Goal: Task Accomplishment & Management: Manage account settings

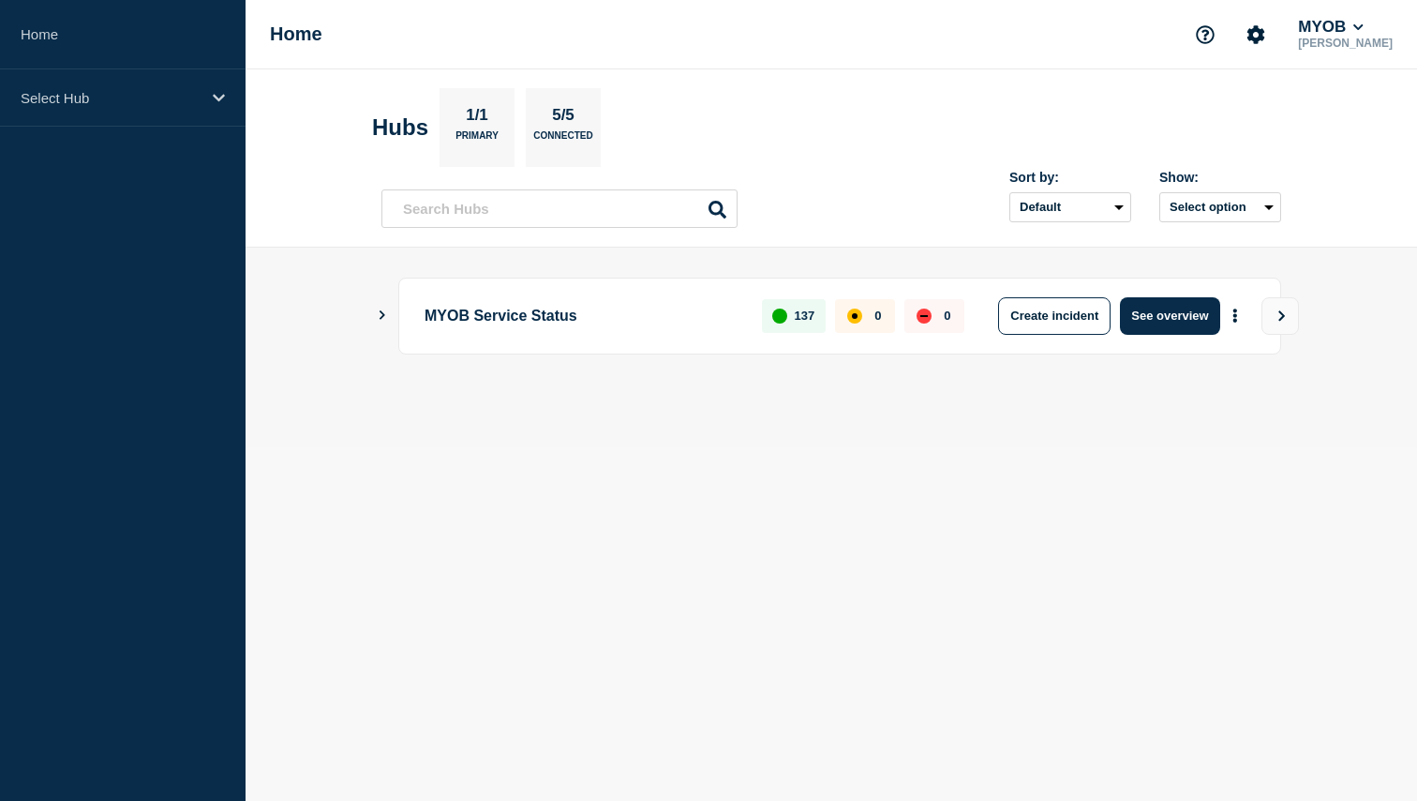
click at [147, 134] on aside "Home Select Hub" at bounding box center [123, 400] width 246 height 801
click at [164, 120] on div "Select Hub" at bounding box center [123, 97] width 246 height 57
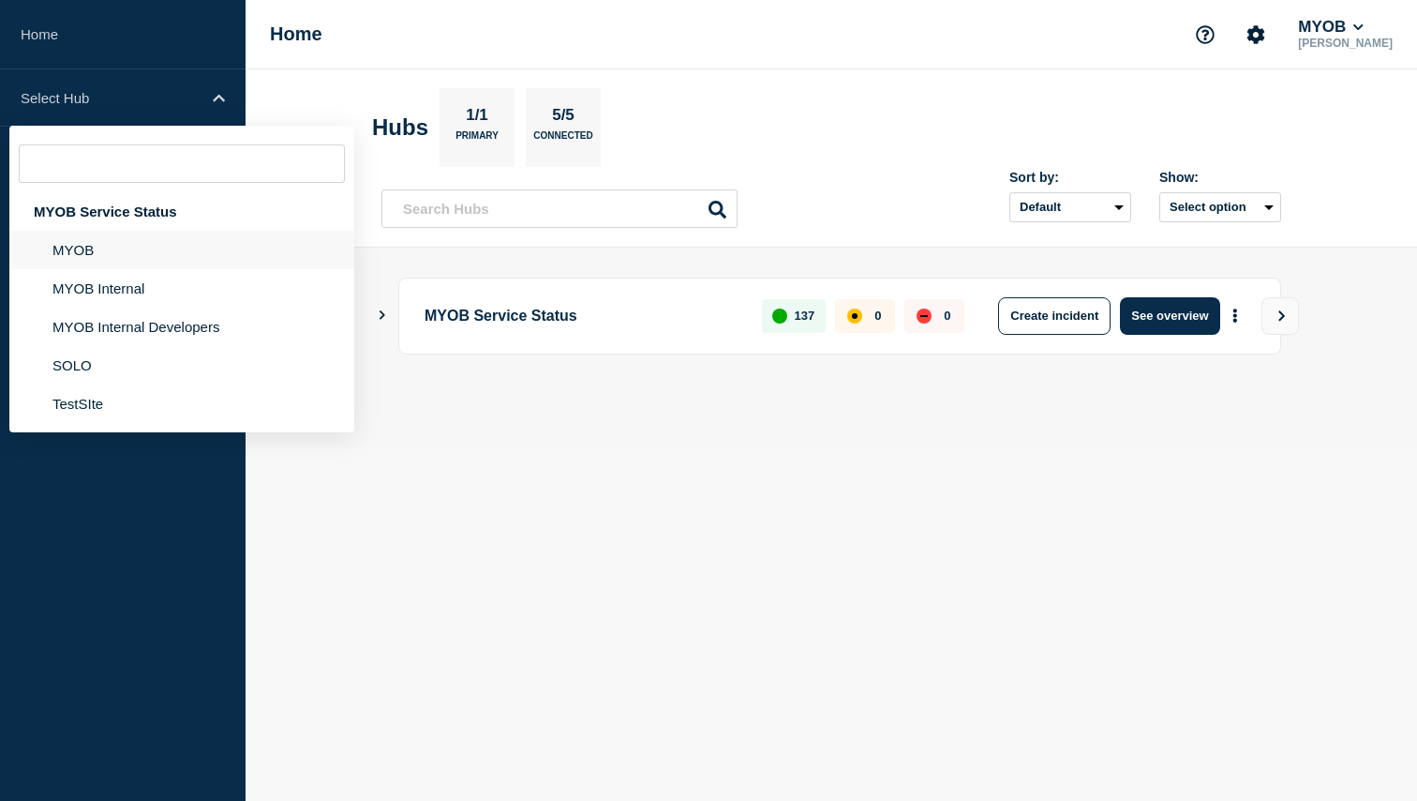
click at [152, 261] on li "MYOB" at bounding box center [181, 250] width 345 height 38
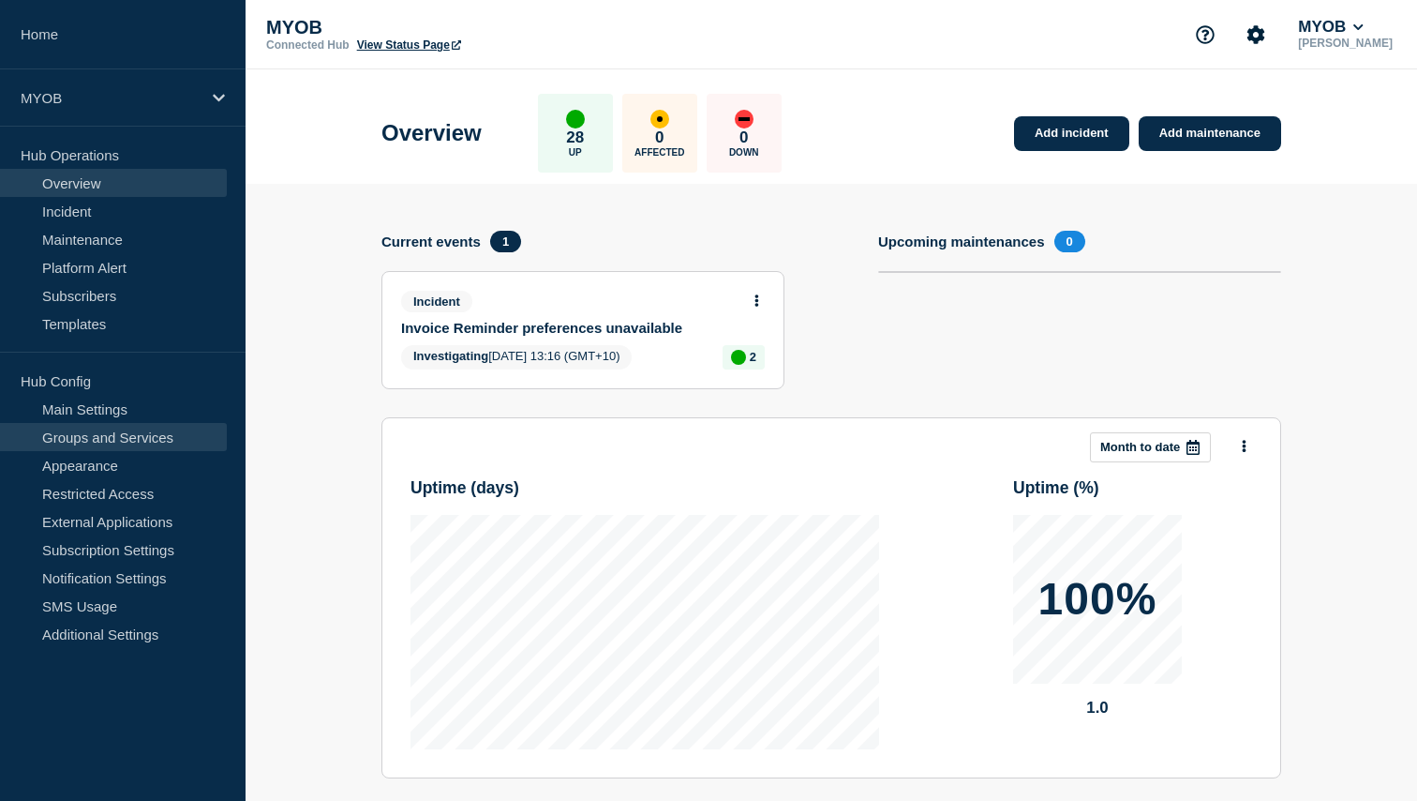
click at [129, 433] on link "Groups and Services" at bounding box center [113, 437] width 227 height 28
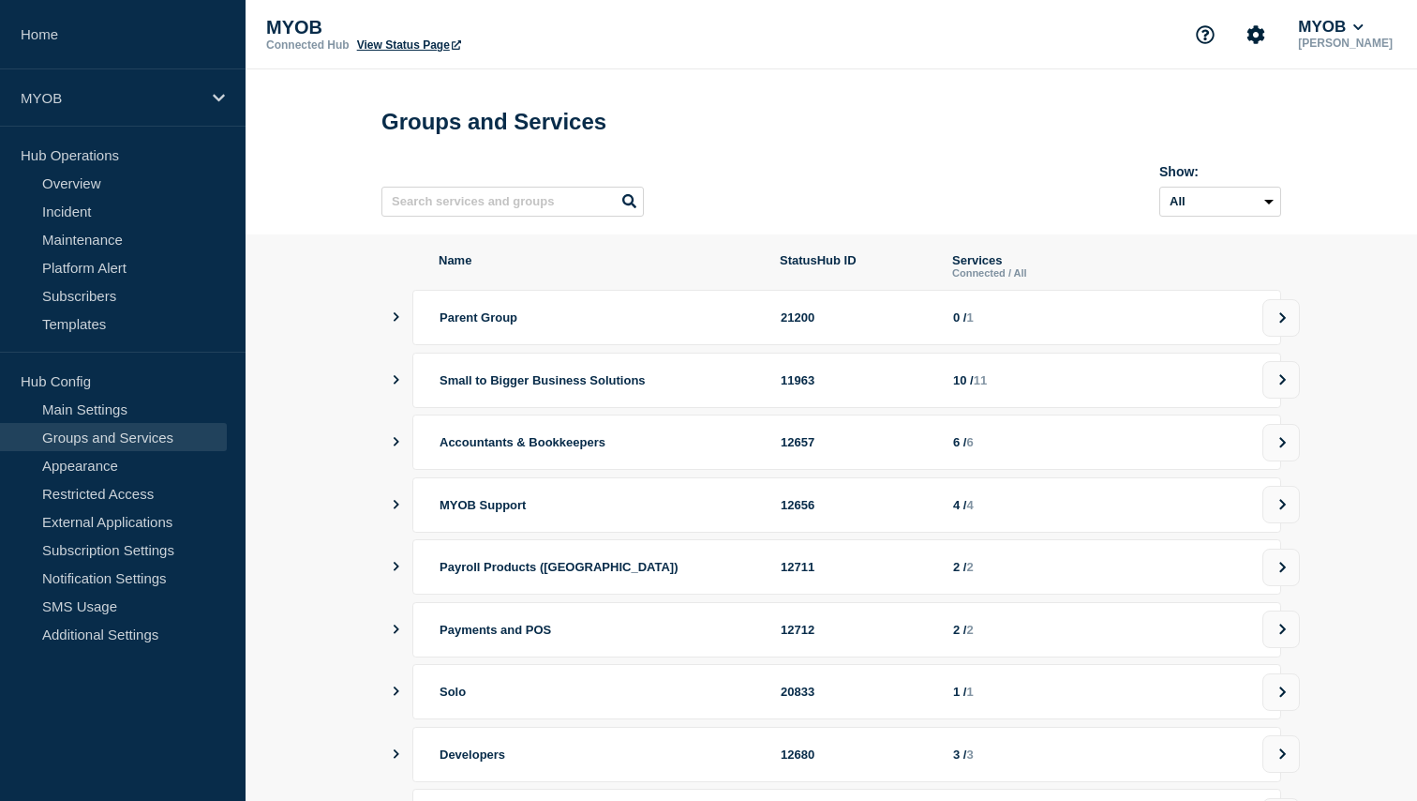
scroll to position [36, 0]
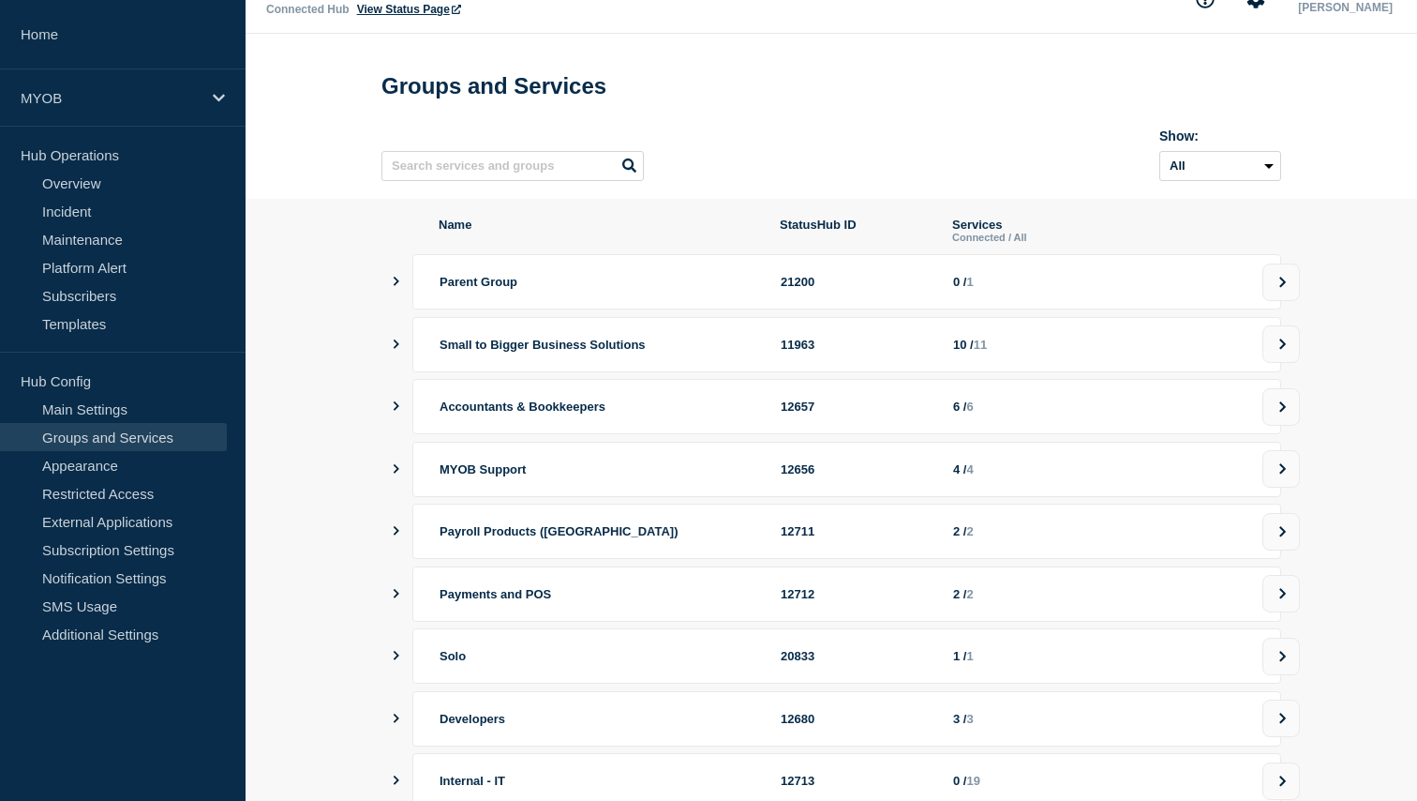
click at [397, 349] on icon "showServices" at bounding box center [396, 343] width 12 height 9
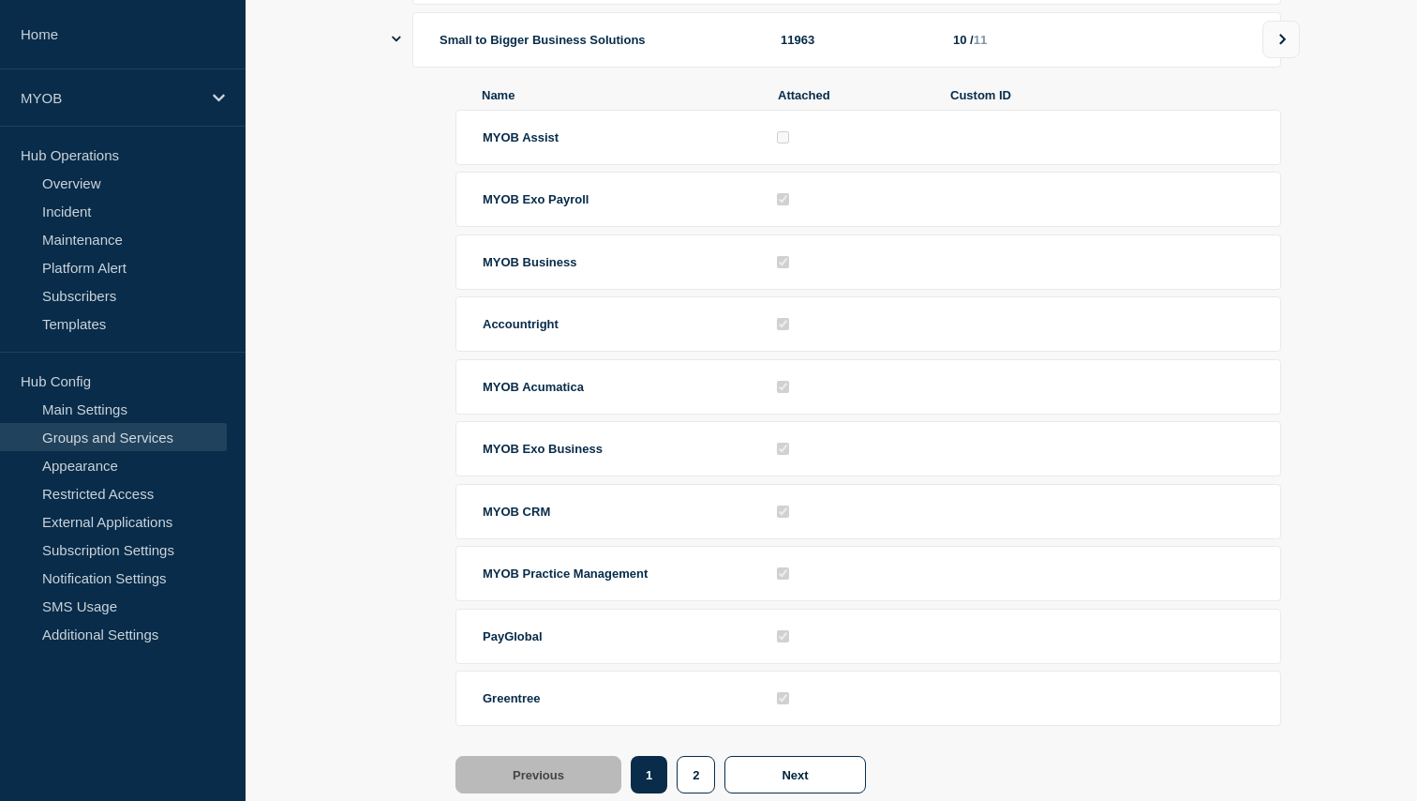
scroll to position [230, 0]
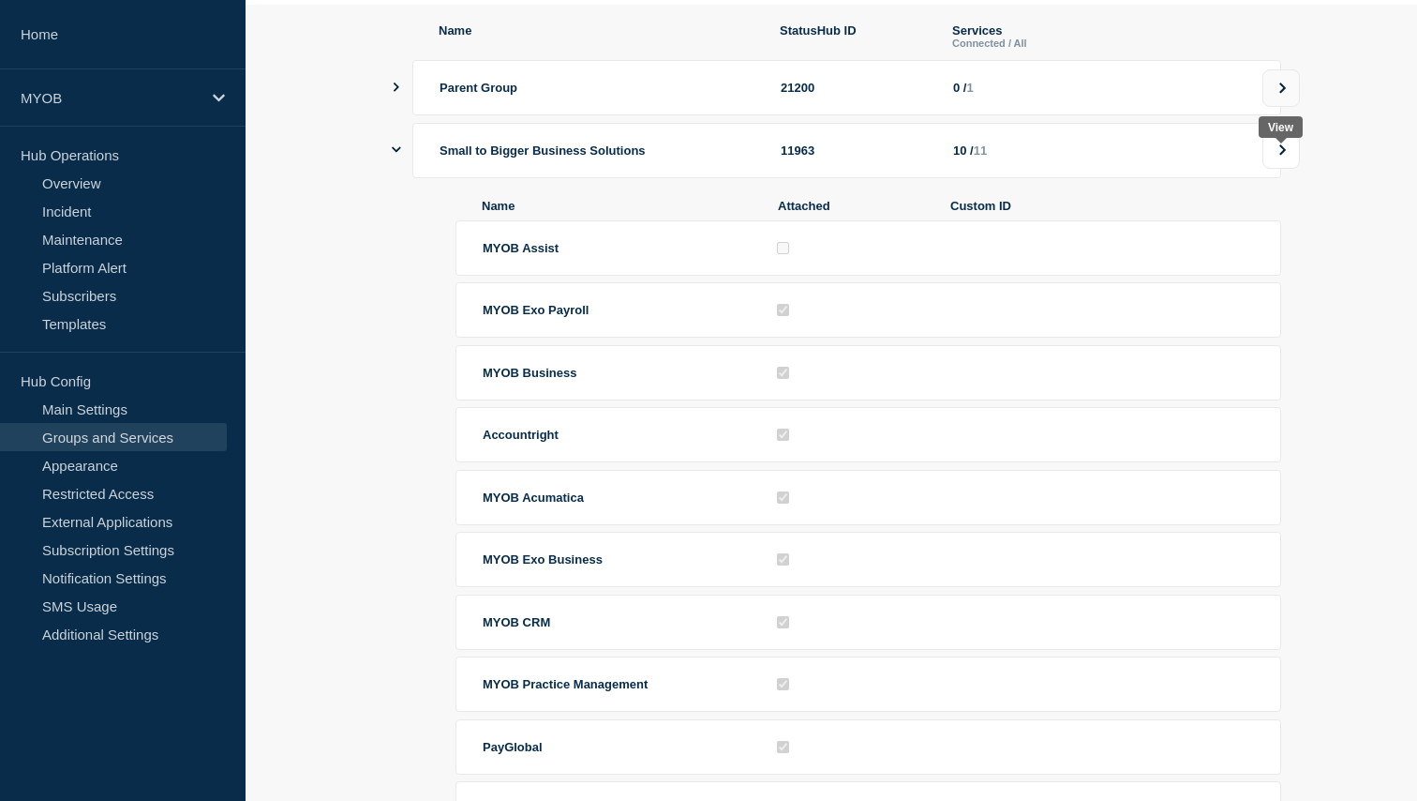
click at [1285, 156] on icon at bounding box center [1283, 149] width 12 height 11
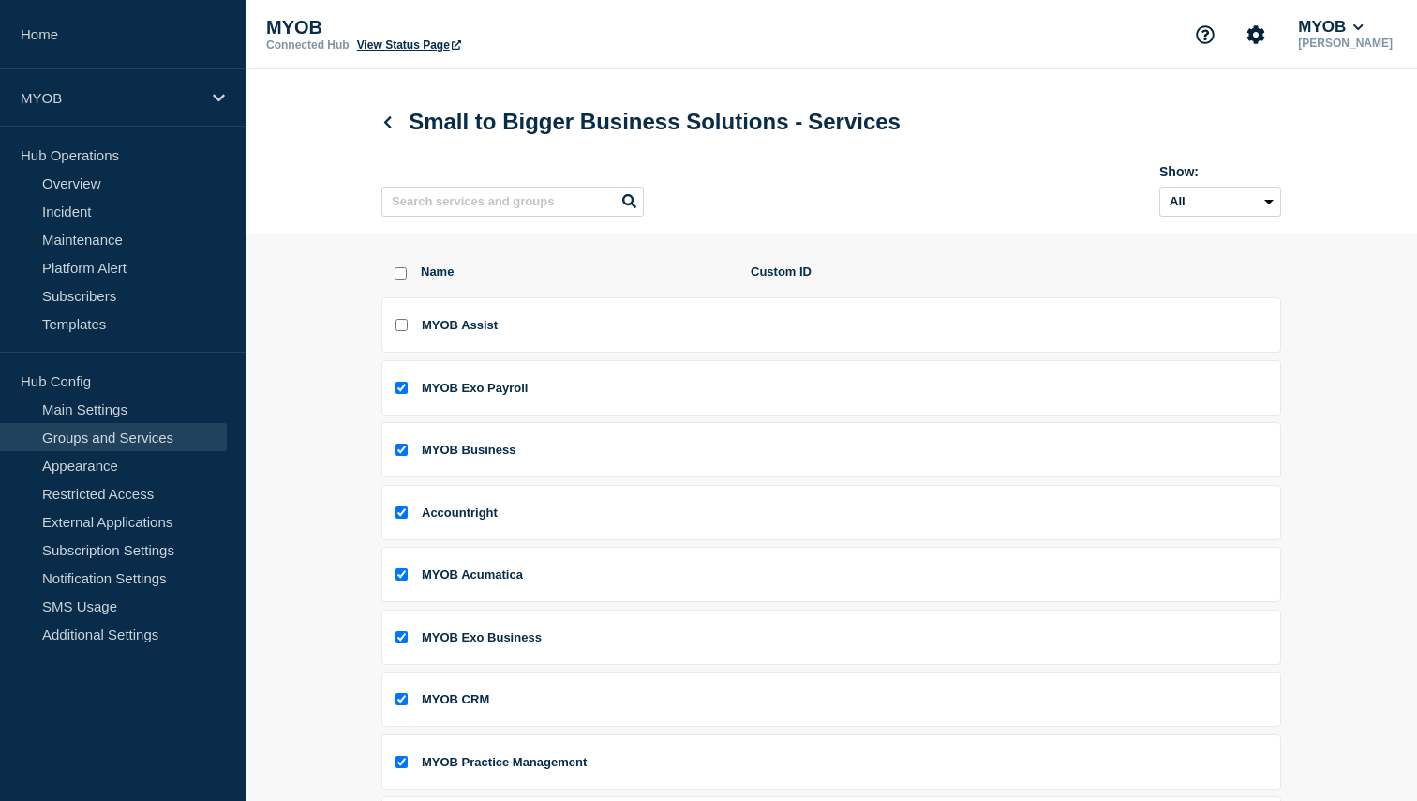
click at [402, 331] on input "MYOB Assist checkbox" at bounding box center [402, 325] width 12 height 12
checkbox input "true"
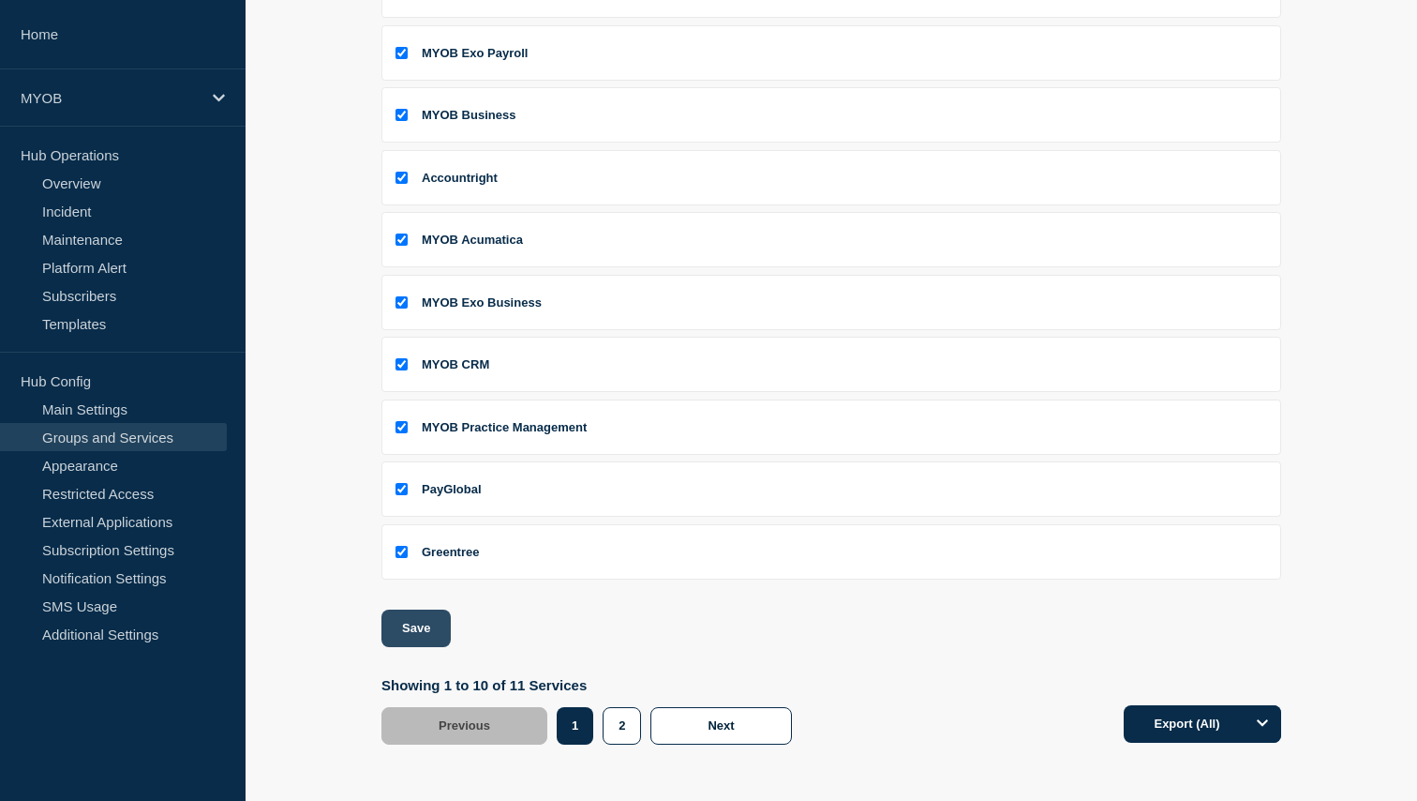
click at [422, 637] on button "Save" at bounding box center [416, 627] width 69 height 37
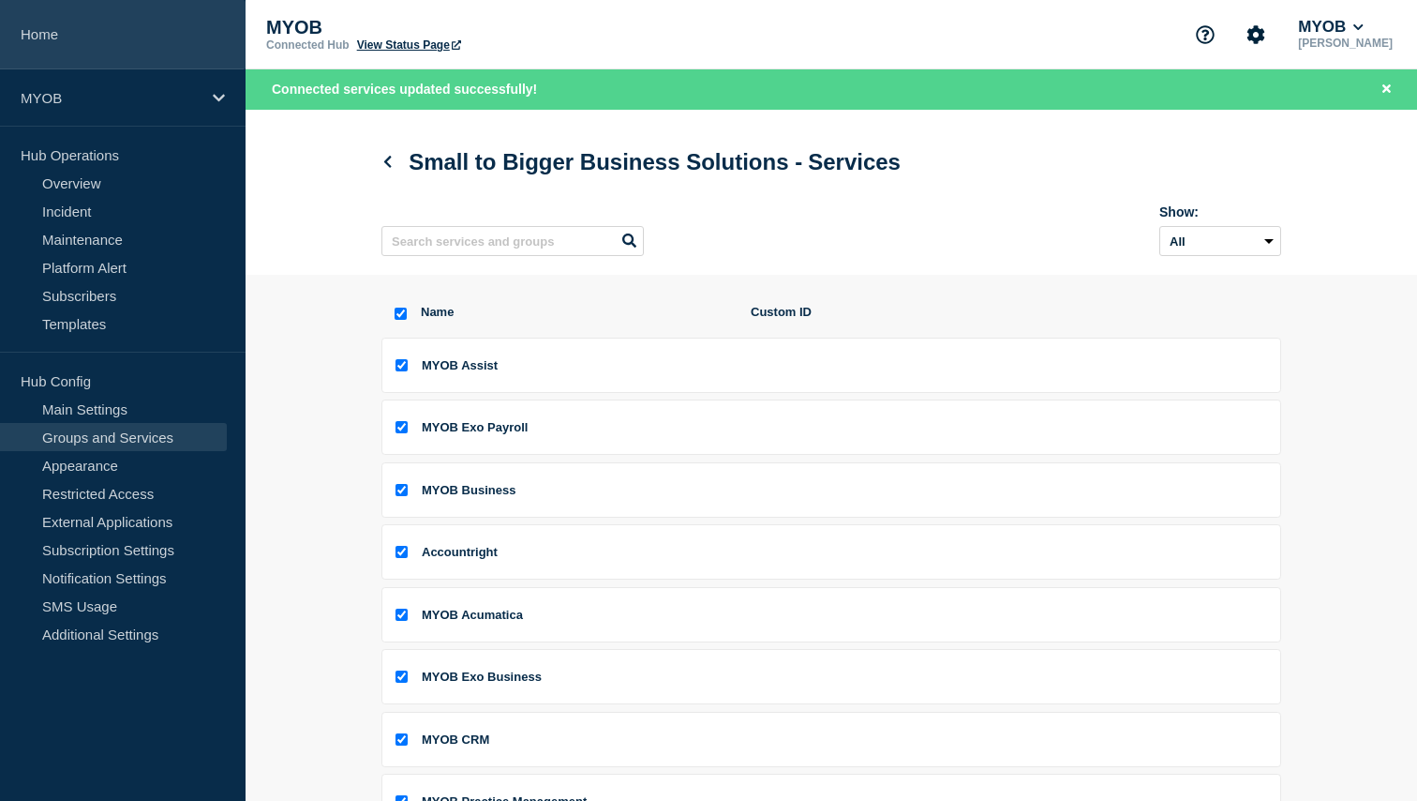
click at [141, 44] on link "Home" at bounding box center [123, 34] width 246 height 69
